Goal: Task Accomplishment & Management: Manage account settings

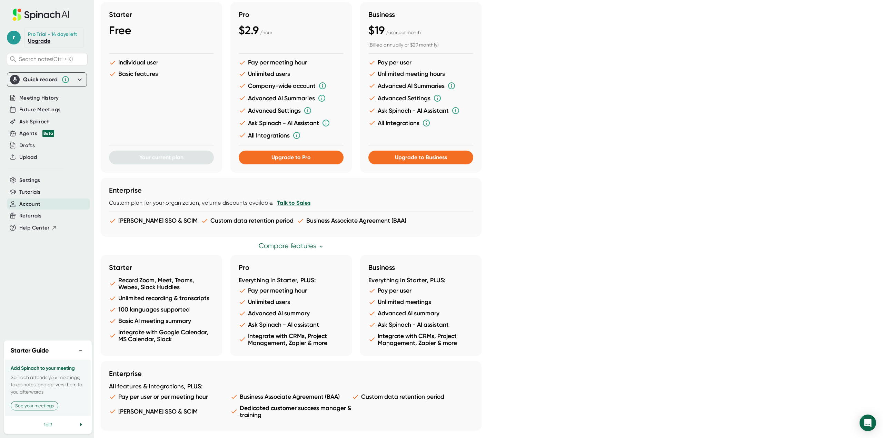
scroll to position [205, 0]
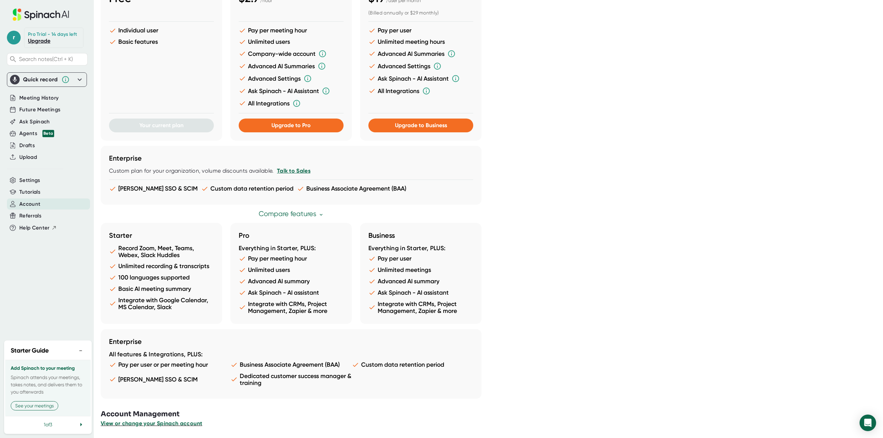
click at [187, 424] on span "View or change your Spinach account" at bounding box center [151, 423] width 101 height 7
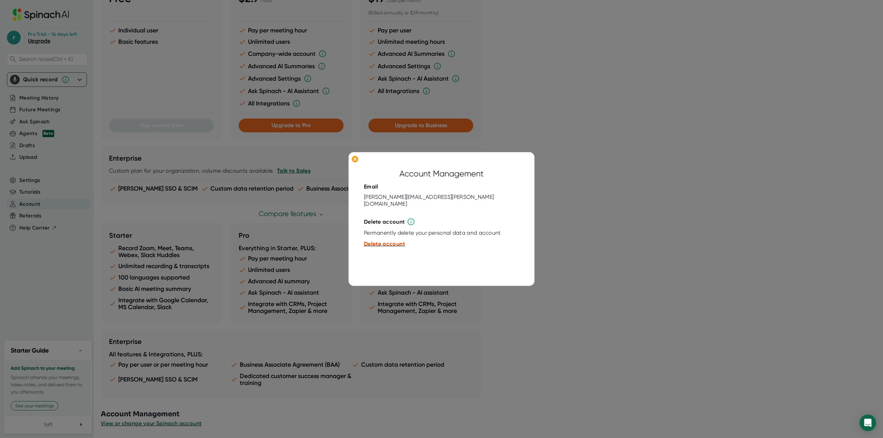
click at [391, 241] on span "Delete account" at bounding box center [384, 244] width 41 height 7
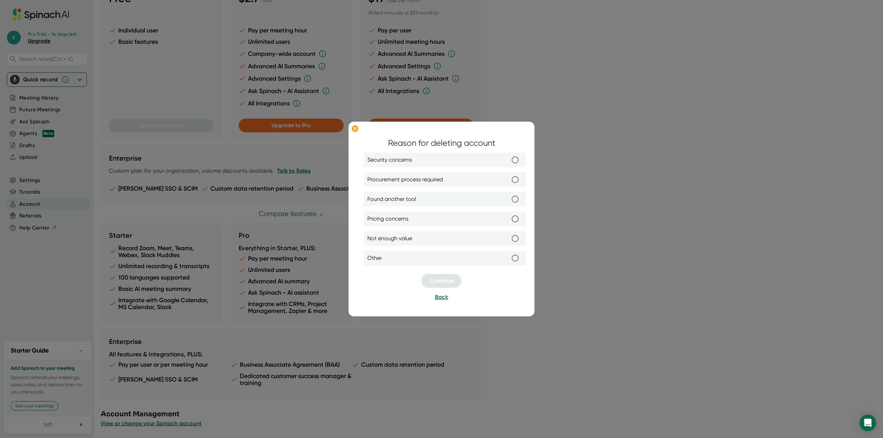
click at [516, 260] on input "Other" at bounding box center [515, 258] width 14 height 14
radio input "true"
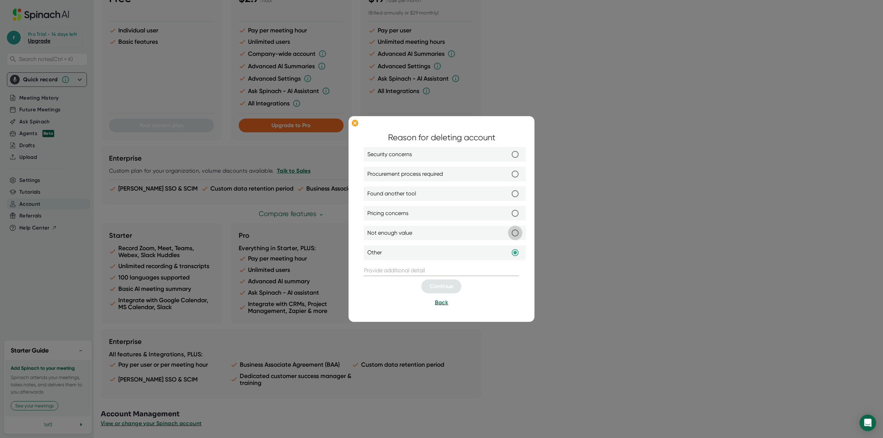
click at [516, 236] on input "Not enough value" at bounding box center [515, 233] width 14 height 14
radio input "true"
click at [514, 192] on input "Found another tool" at bounding box center [515, 194] width 14 height 14
radio input "true"
click at [400, 274] on input "text" at bounding box center [441, 270] width 155 height 11
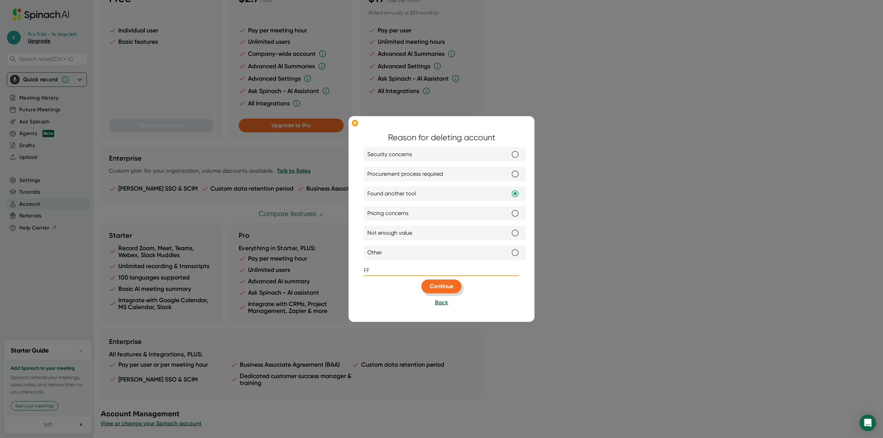
type input "FF"
click at [449, 283] on span "Continue" at bounding box center [441, 286] width 23 height 7
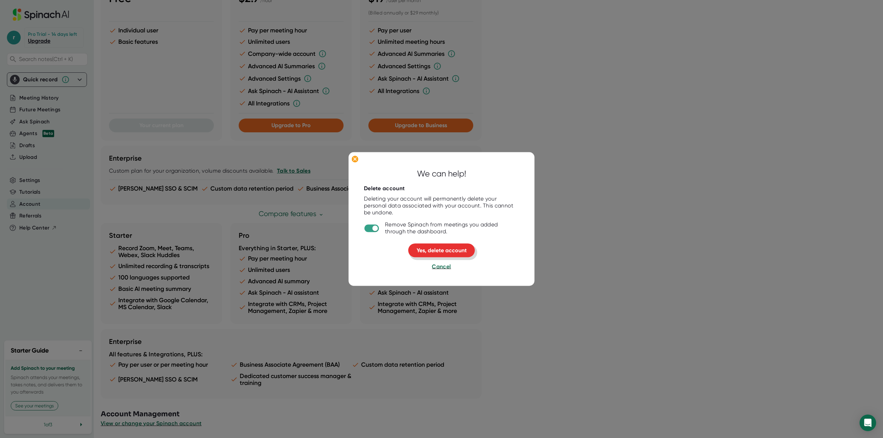
click at [456, 249] on span "Yes, delete account" at bounding box center [441, 250] width 50 height 7
